Goal: Task Accomplishment & Management: Use online tool/utility

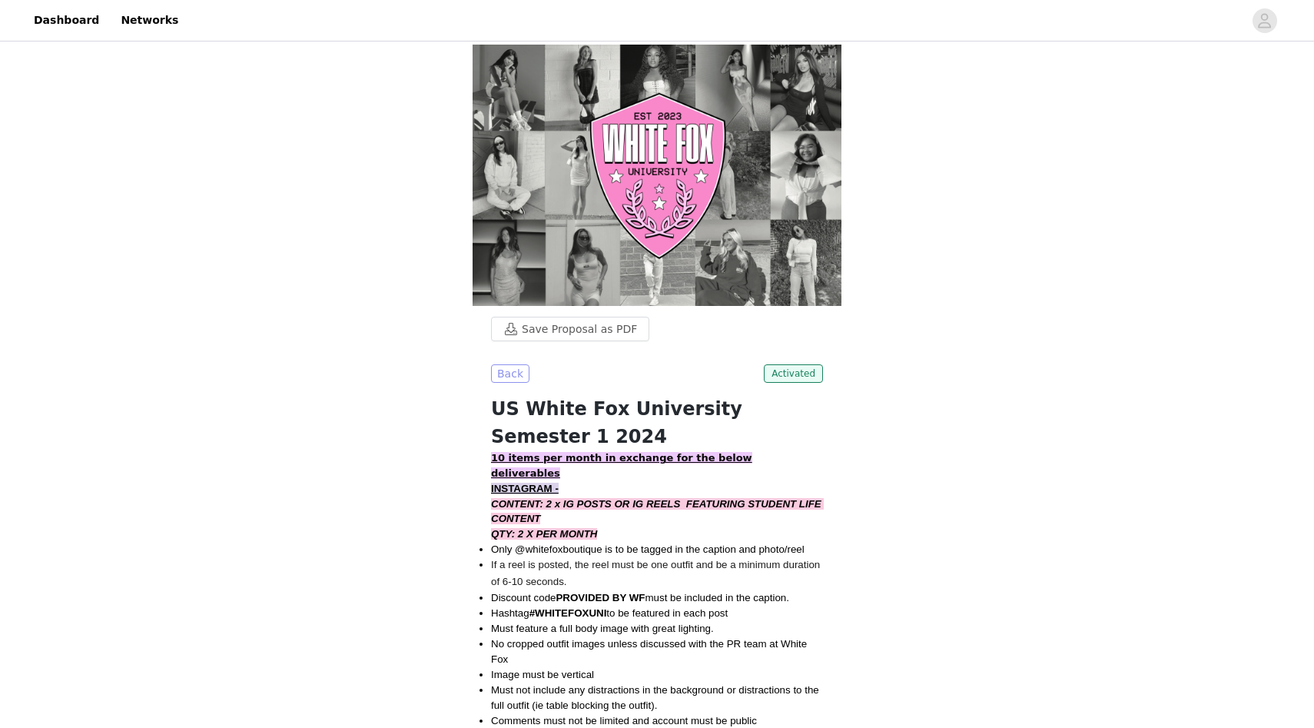
click at [507, 364] on button "Back" at bounding box center [510, 373] width 38 height 18
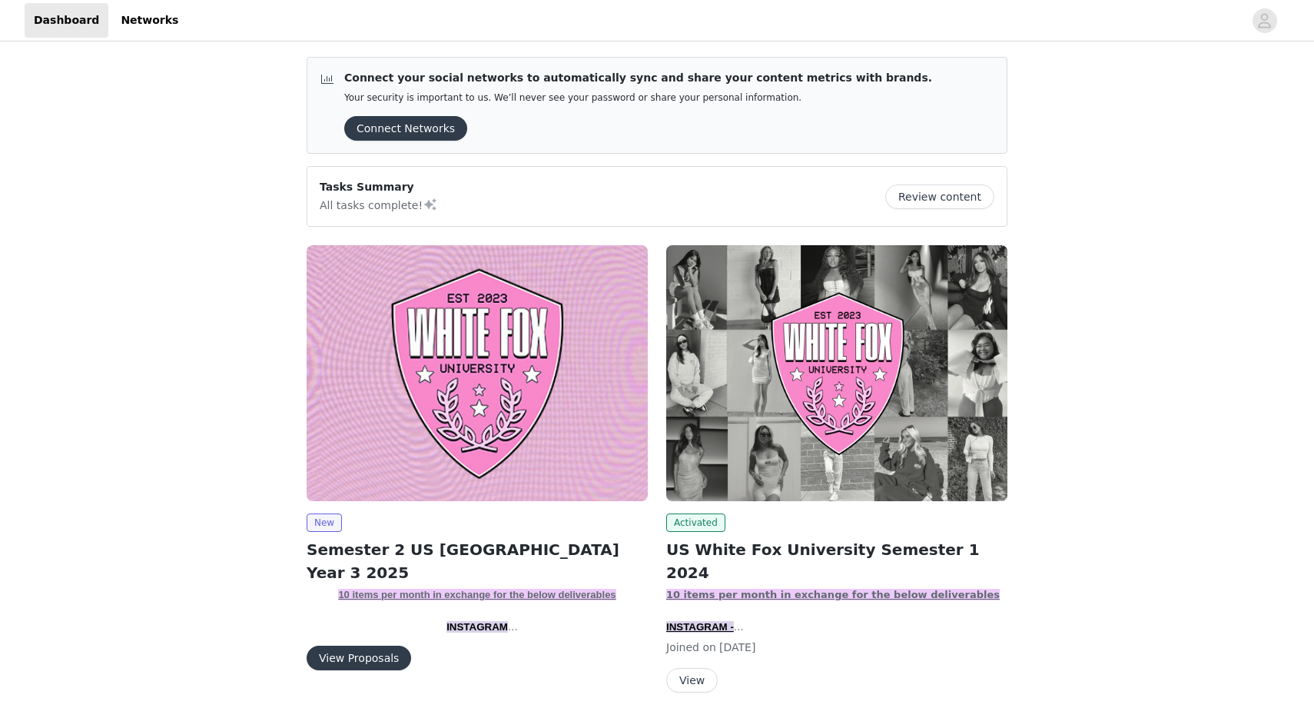
scroll to position [20, 0]
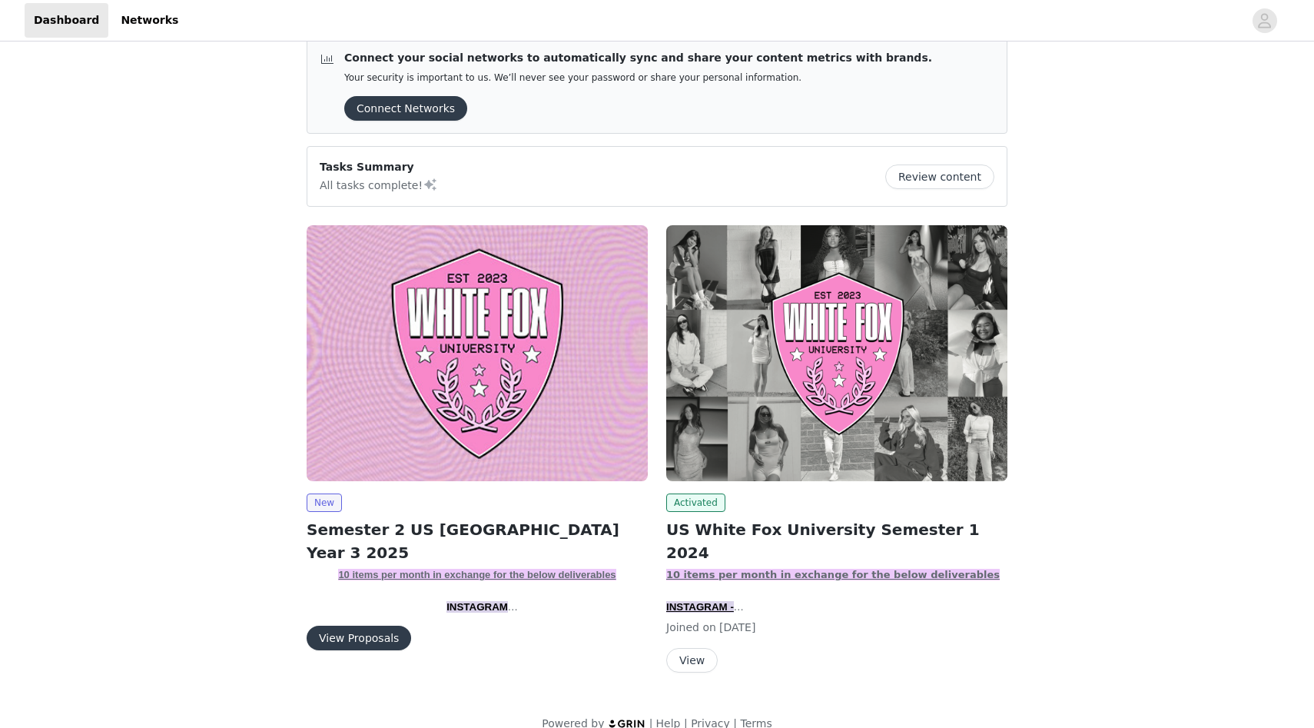
click at [350, 640] on button "View Proposals" at bounding box center [359, 638] width 105 height 25
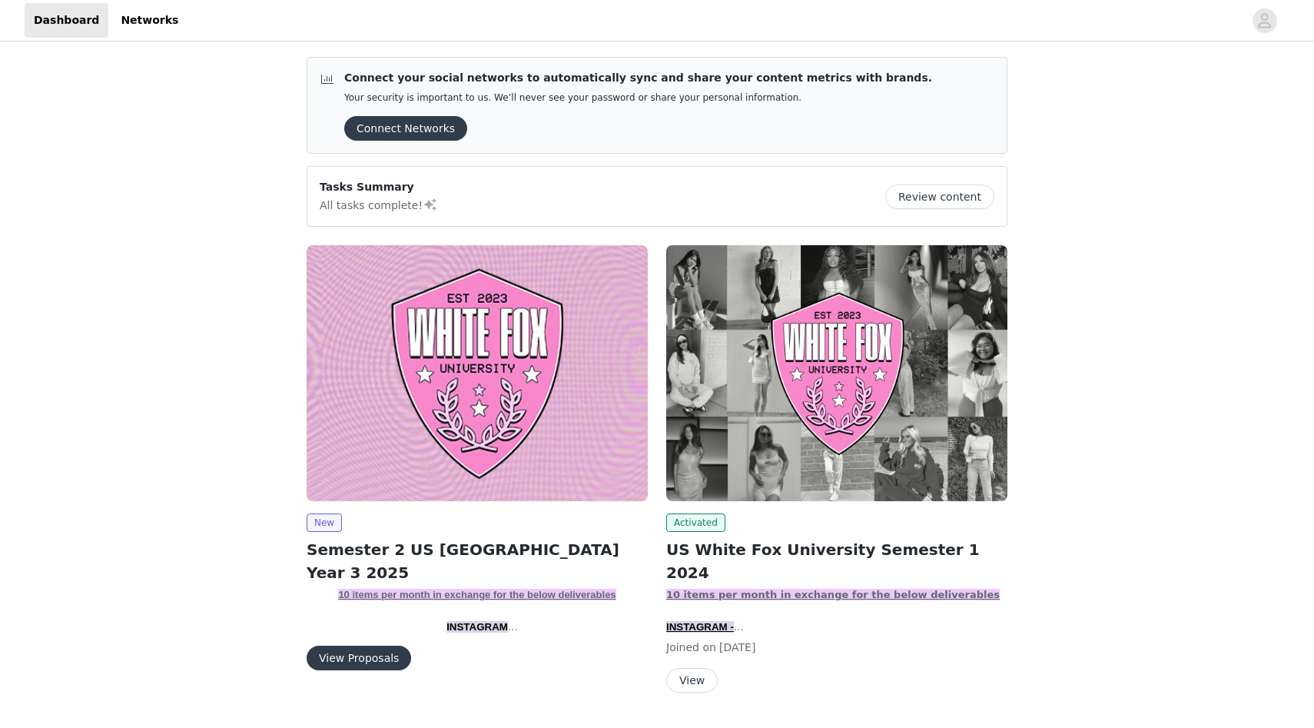
scroll to position [20, 0]
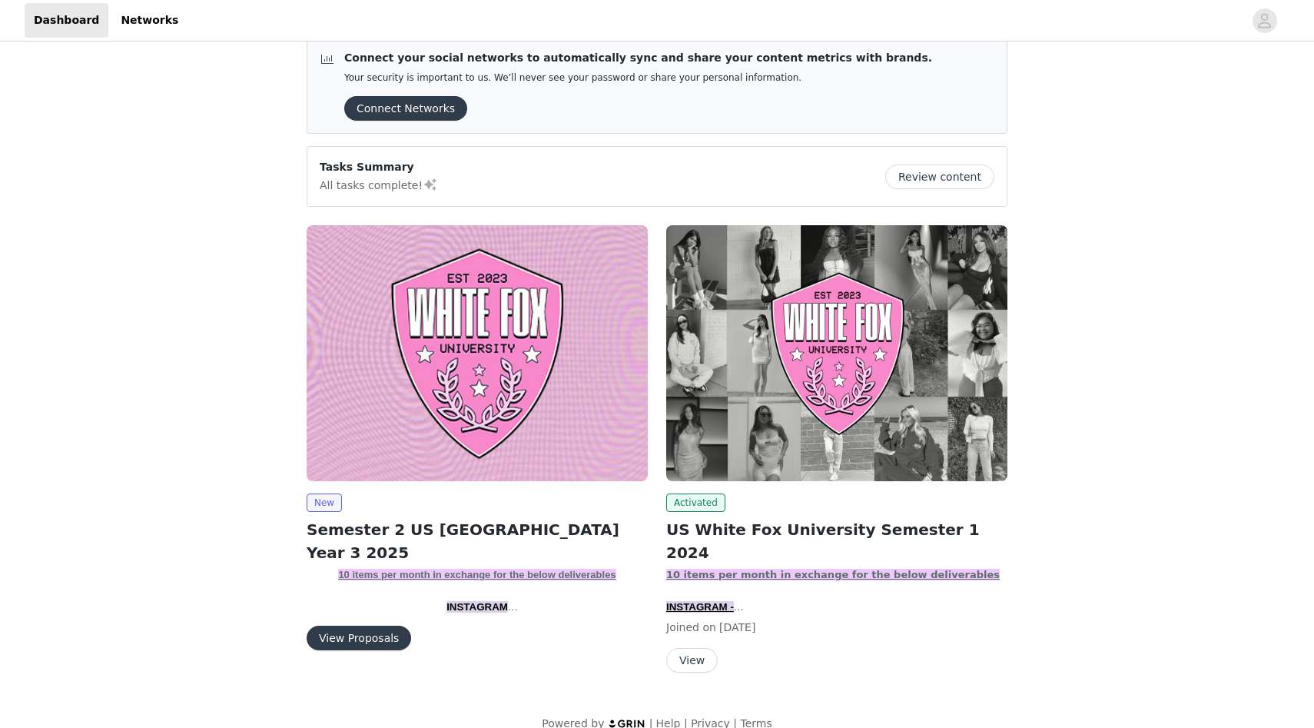
click at [918, 178] on button "Review content" at bounding box center [939, 176] width 109 height 25
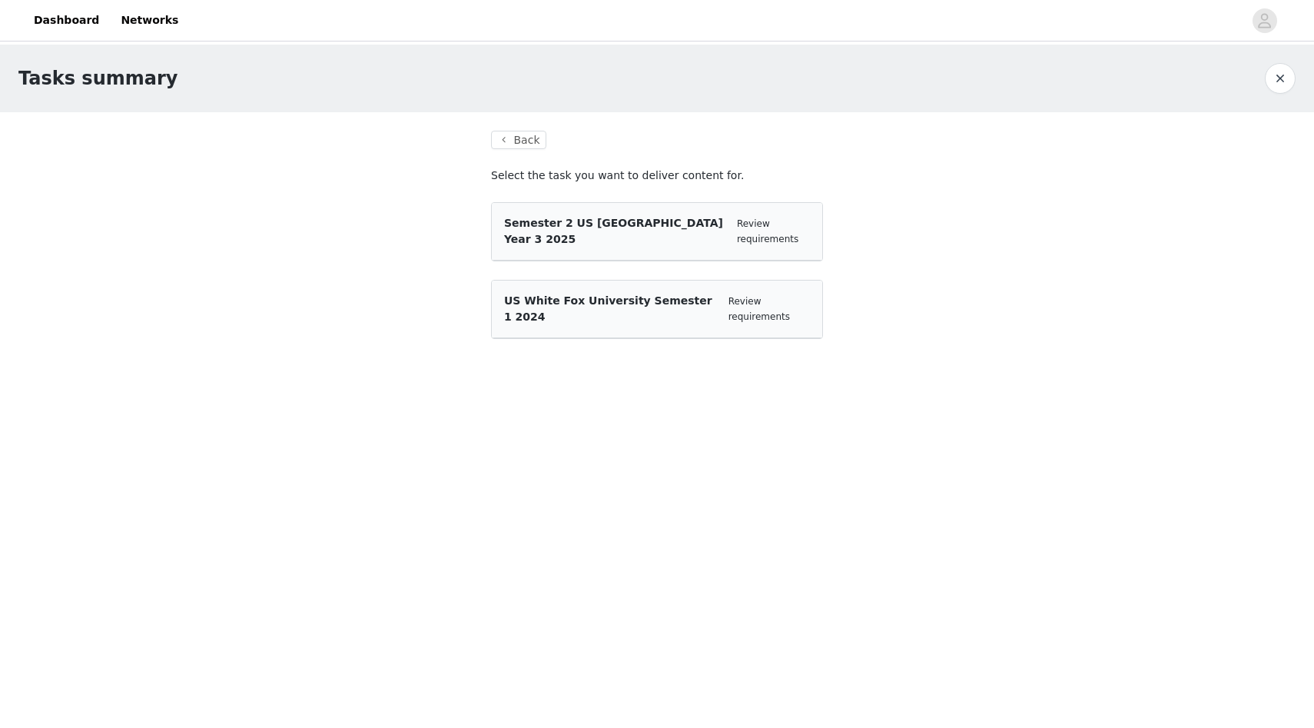
click at [668, 244] on div "Semester 2 US [GEOGRAPHIC_DATA] Year 3 2025" at bounding box center [614, 231] width 221 height 32
click at [751, 235] on link "Review requirements" at bounding box center [767, 231] width 61 height 26
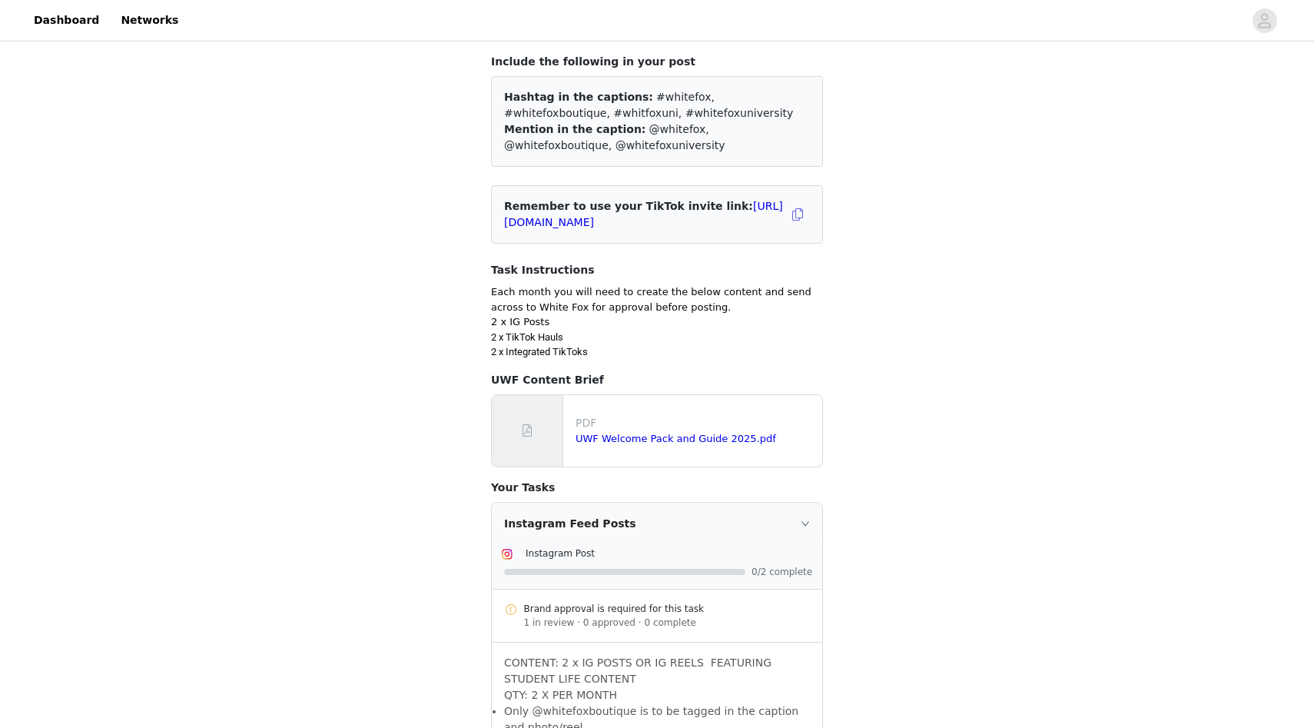
scroll to position [111, 0]
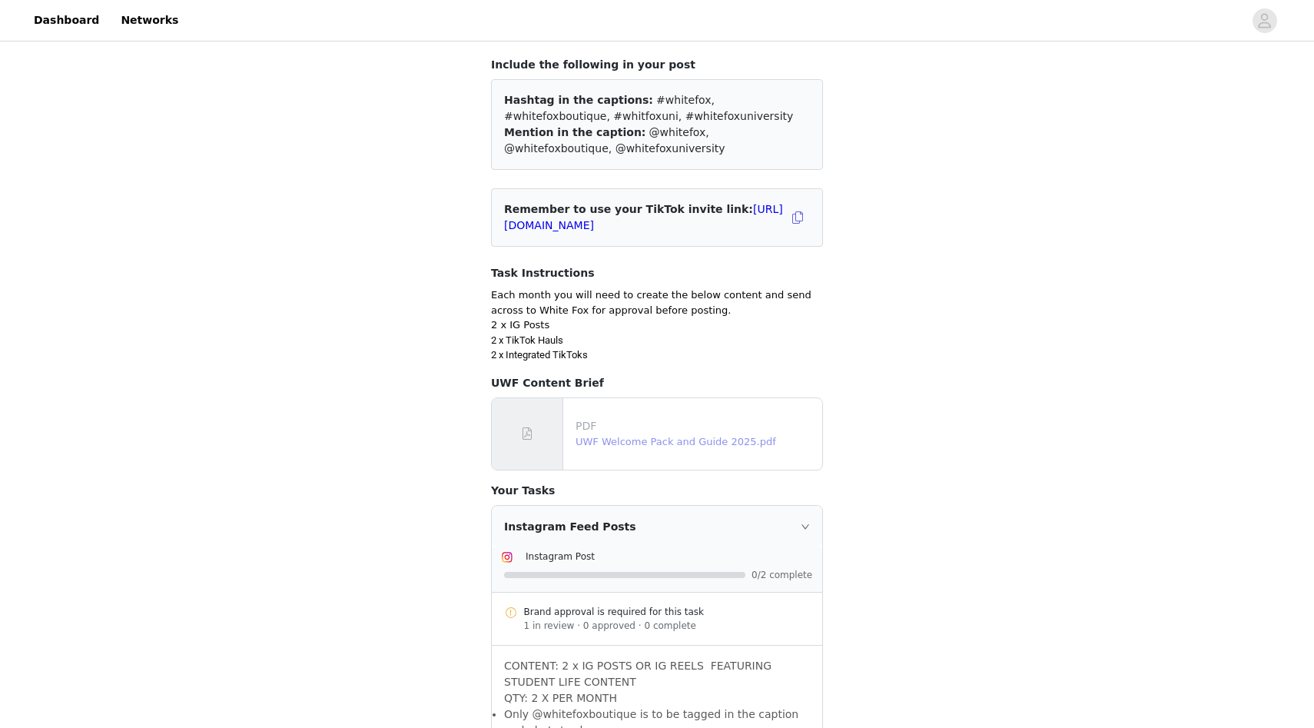
click at [736, 443] on link "UWF Welcome Pack and Guide 2025.pdf" at bounding box center [676, 442] width 201 height 12
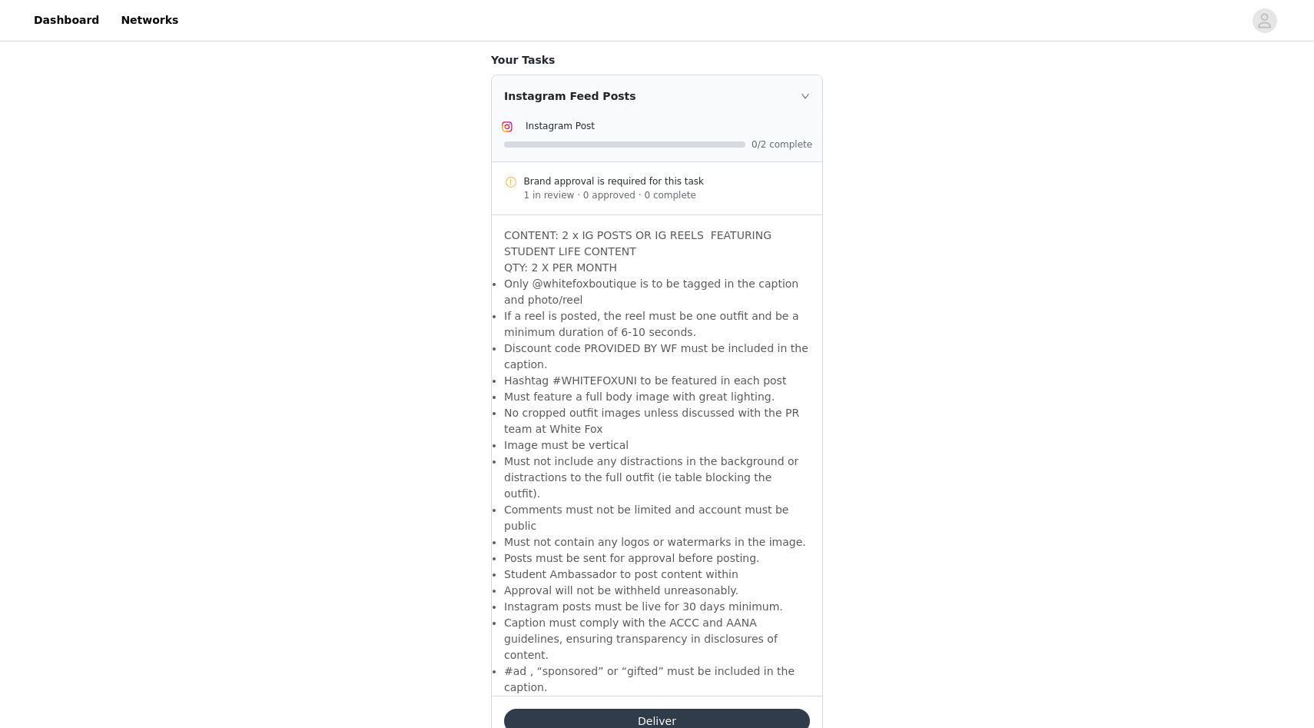
scroll to position [835, 0]
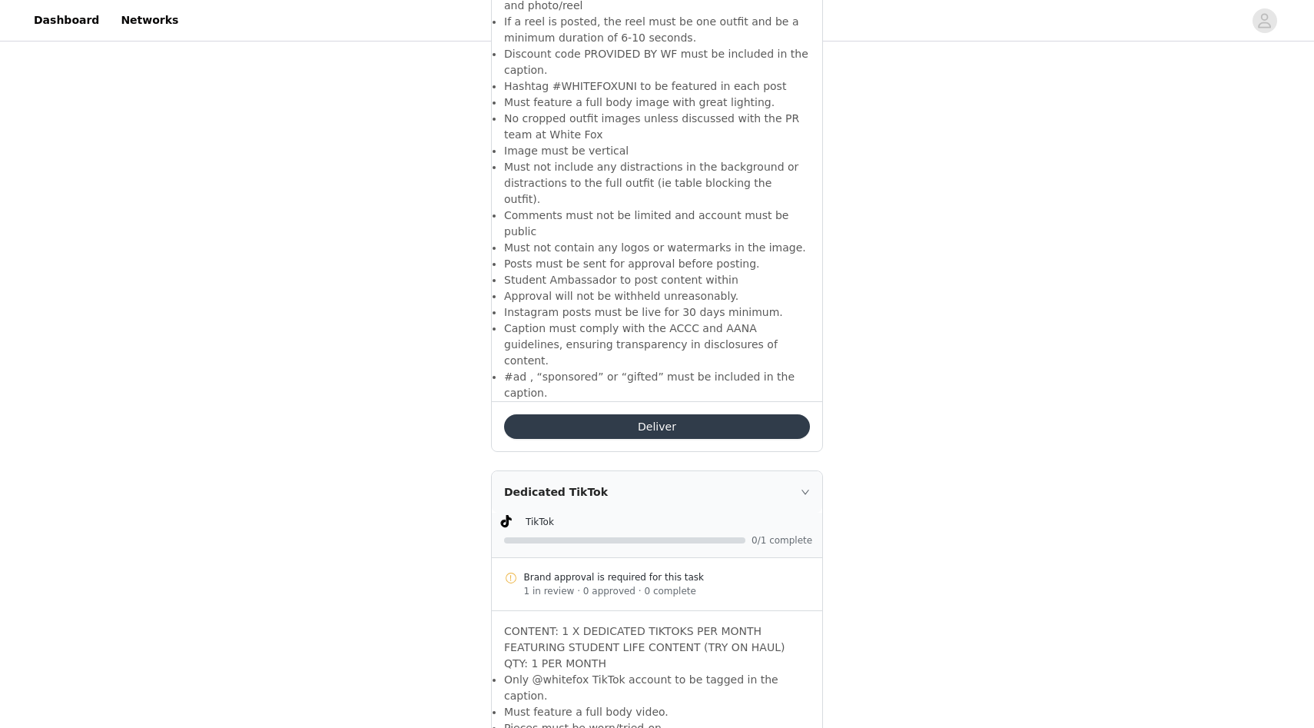
click at [719, 414] on button "Deliver" at bounding box center [657, 426] width 306 height 25
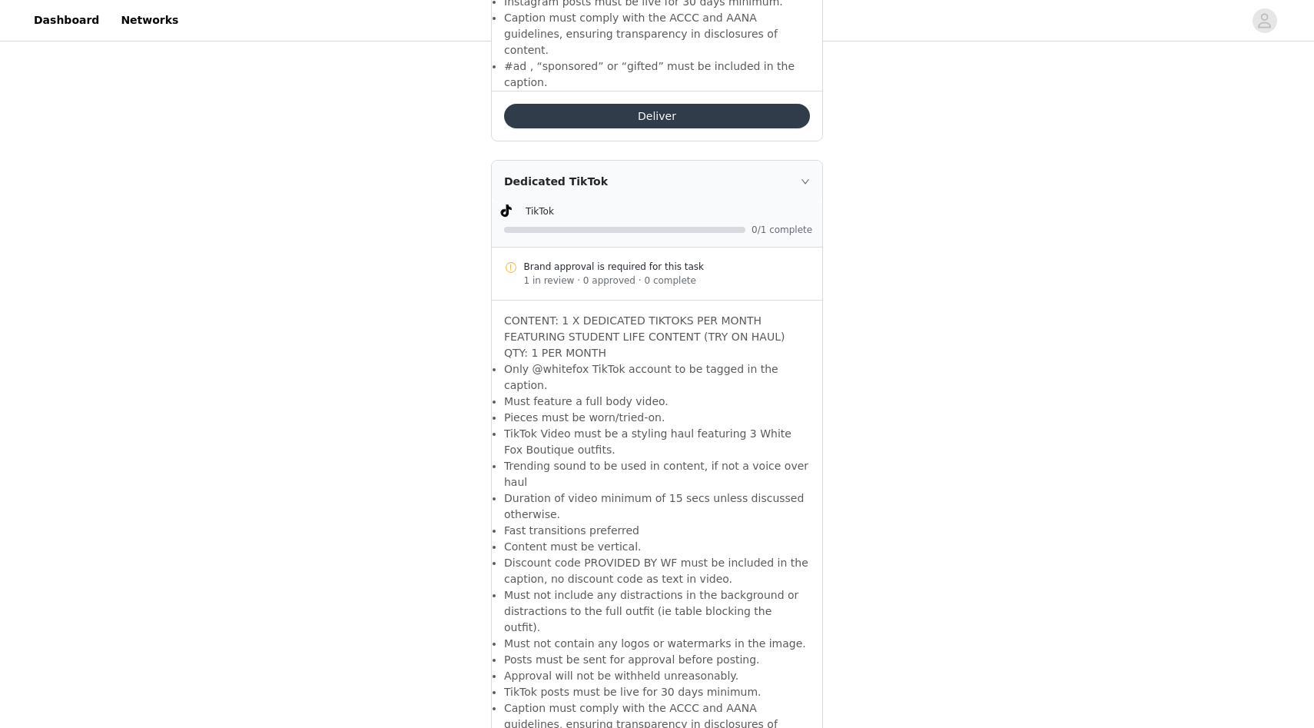
scroll to position [1201, 0]
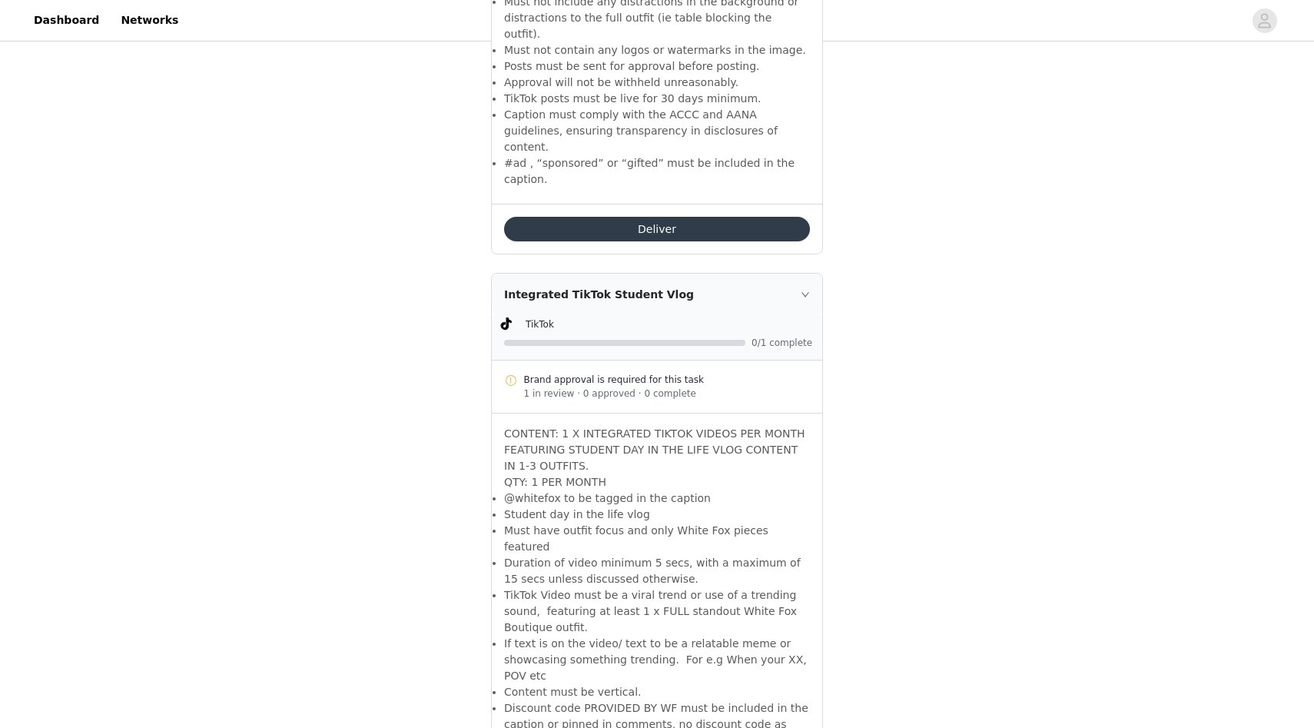
scroll to position [2738, 0]
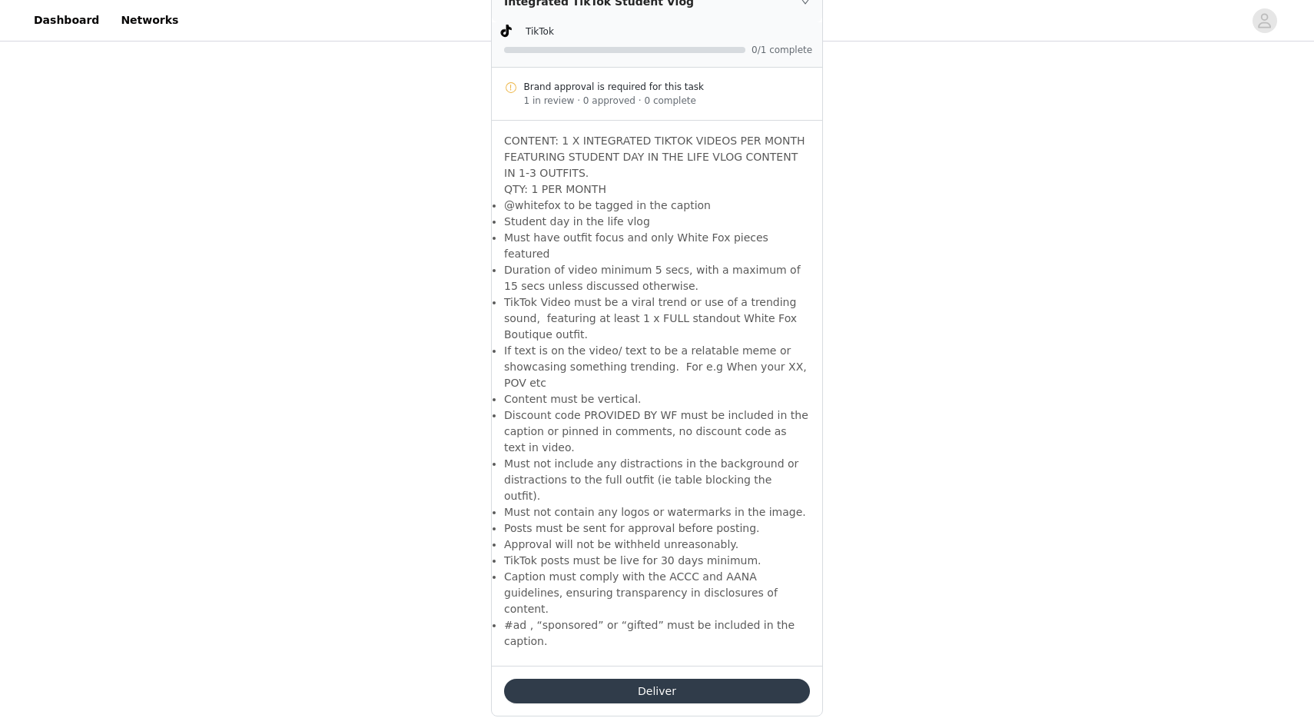
click at [734, 679] on button "Deliver" at bounding box center [657, 691] width 306 height 25
